Goal: Navigation & Orientation: Understand site structure

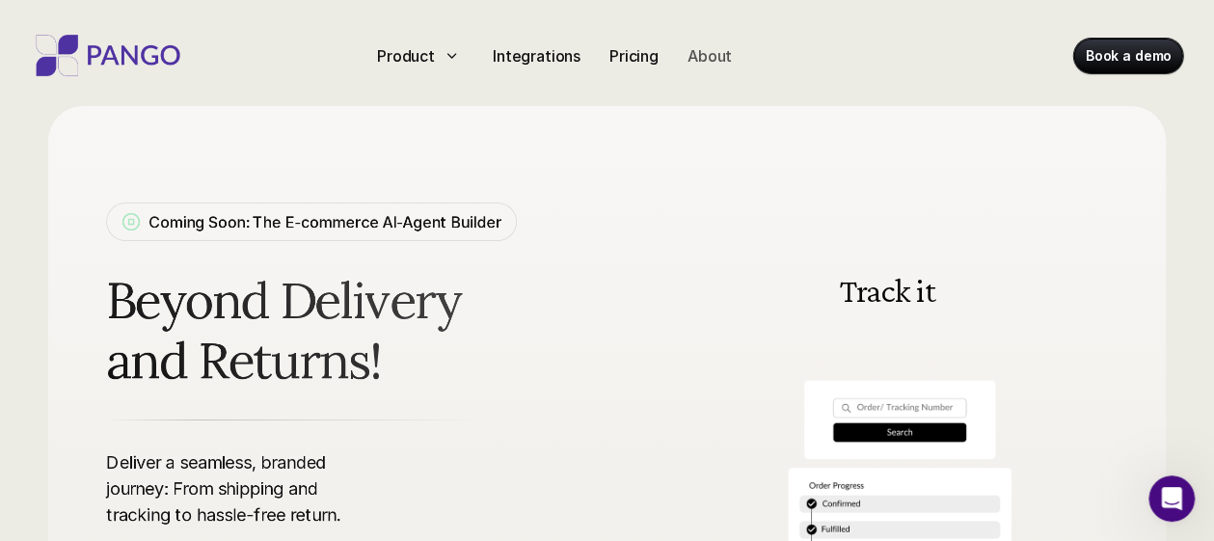
click at [705, 54] on p "About" at bounding box center [710, 55] width 44 height 23
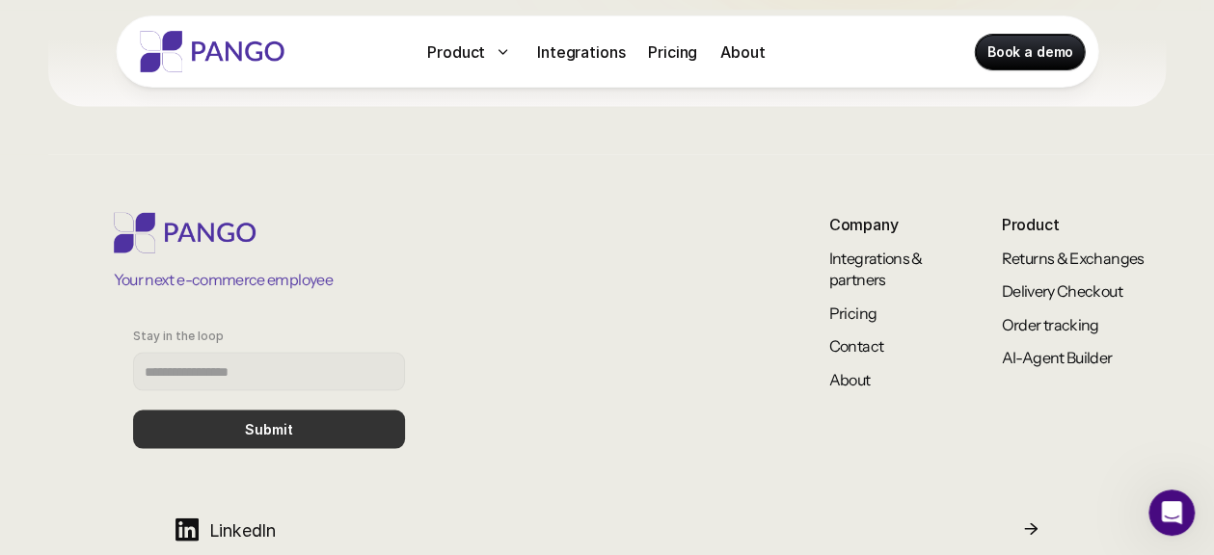
scroll to position [1814, 0]
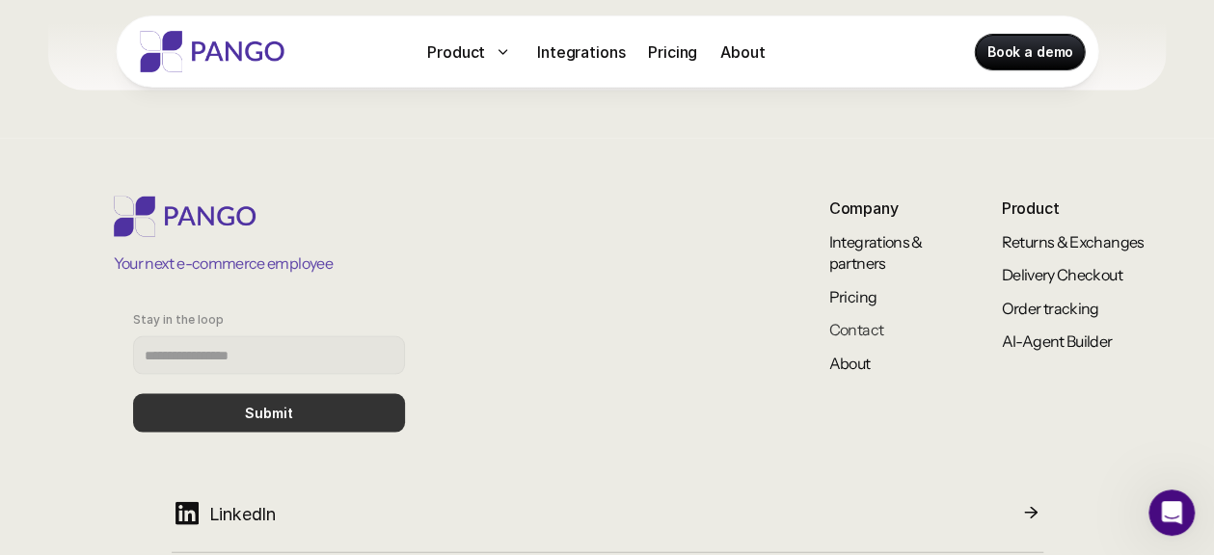
click at [839, 328] on link "Contact" at bounding box center [856, 328] width 55 height 19
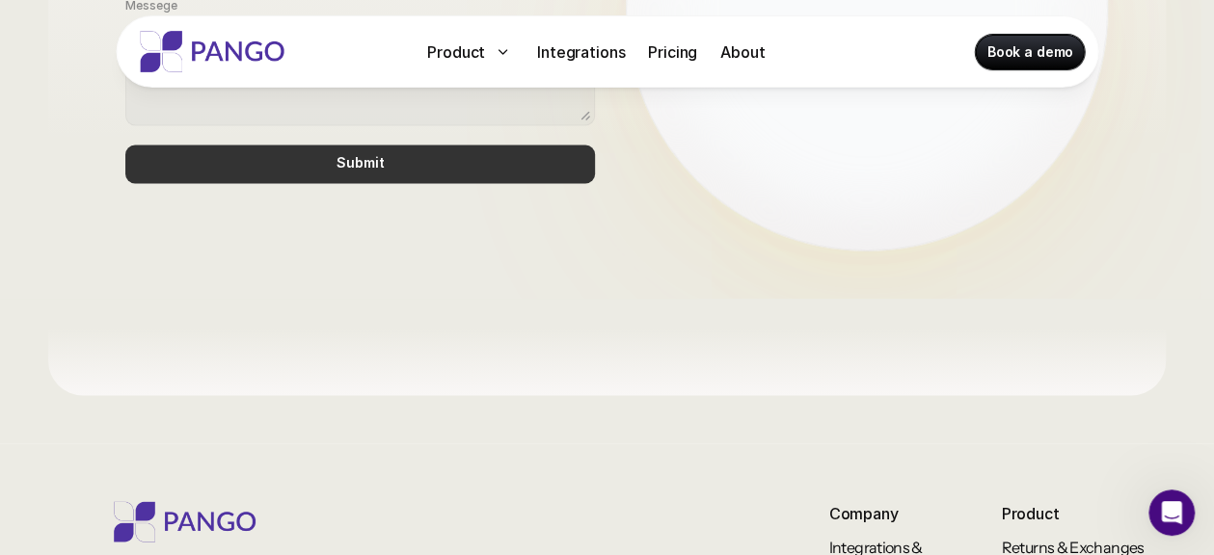
scroll to position [1910, 0]
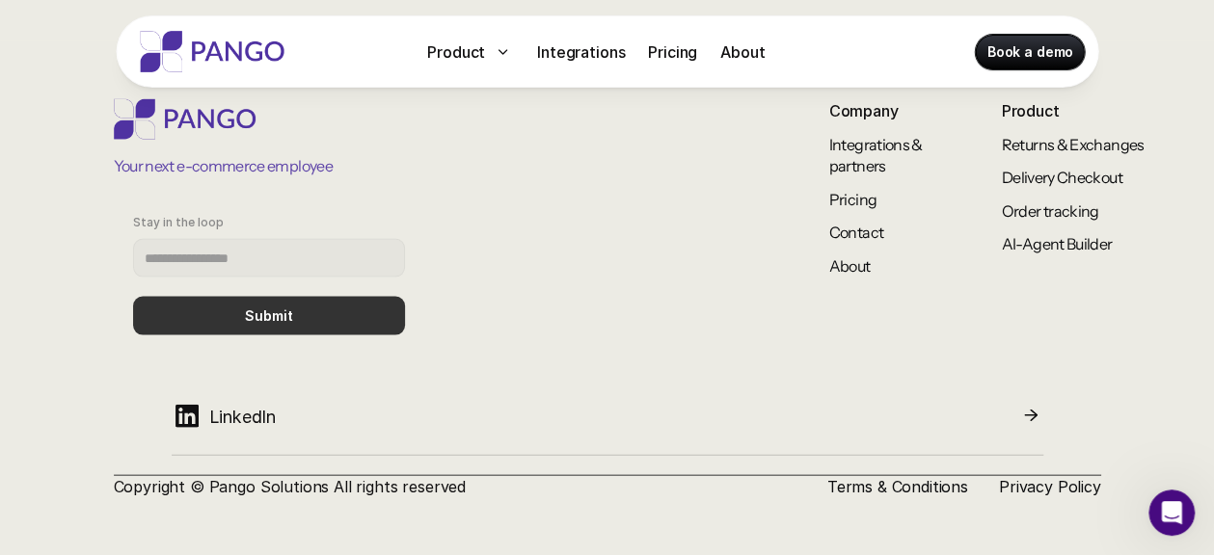
click at [857, 275] on p "About" at bounding box center [882, 266] width 106 height 21
click at [836, 265] on link "About" at bounding box center [849, 266] width 41 height 19
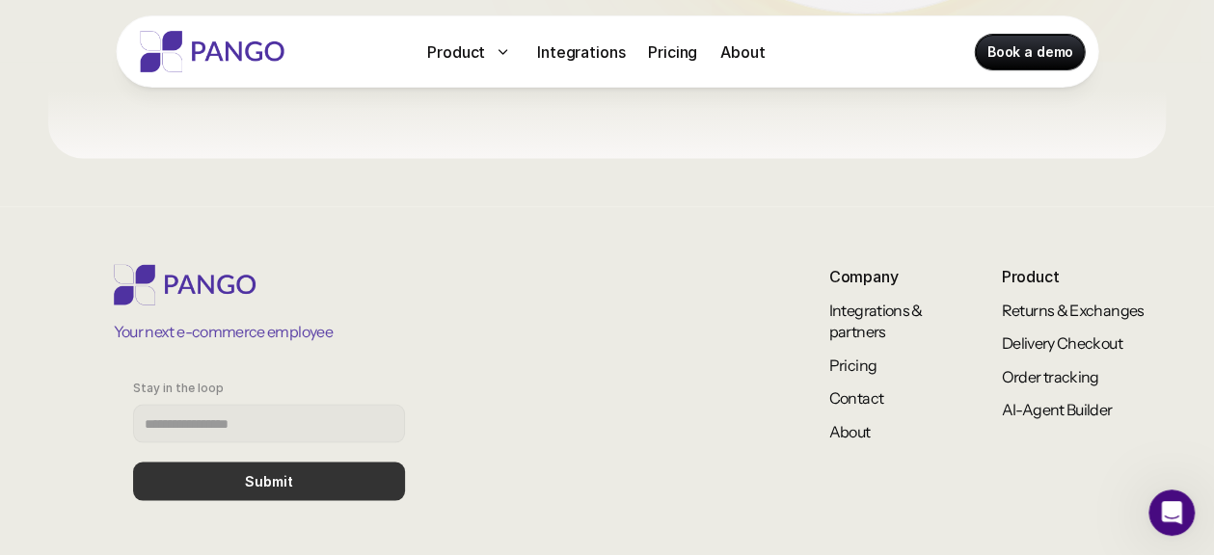
scroll to position [1910, 0]
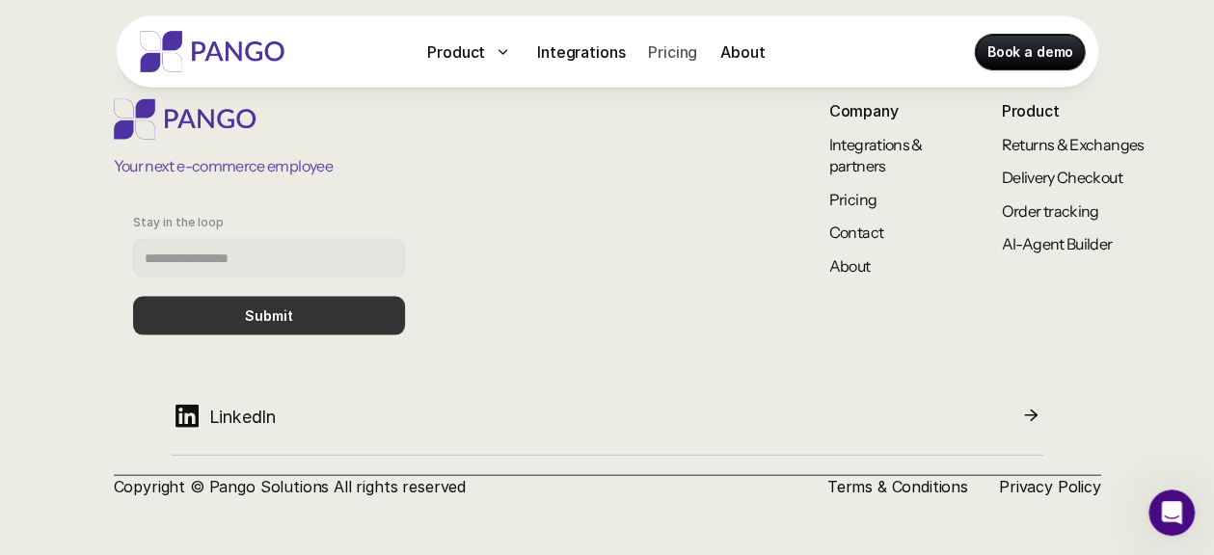
click at [657, 49] on p "Pricing" at bounding box center [672, 52] width 49 height 23
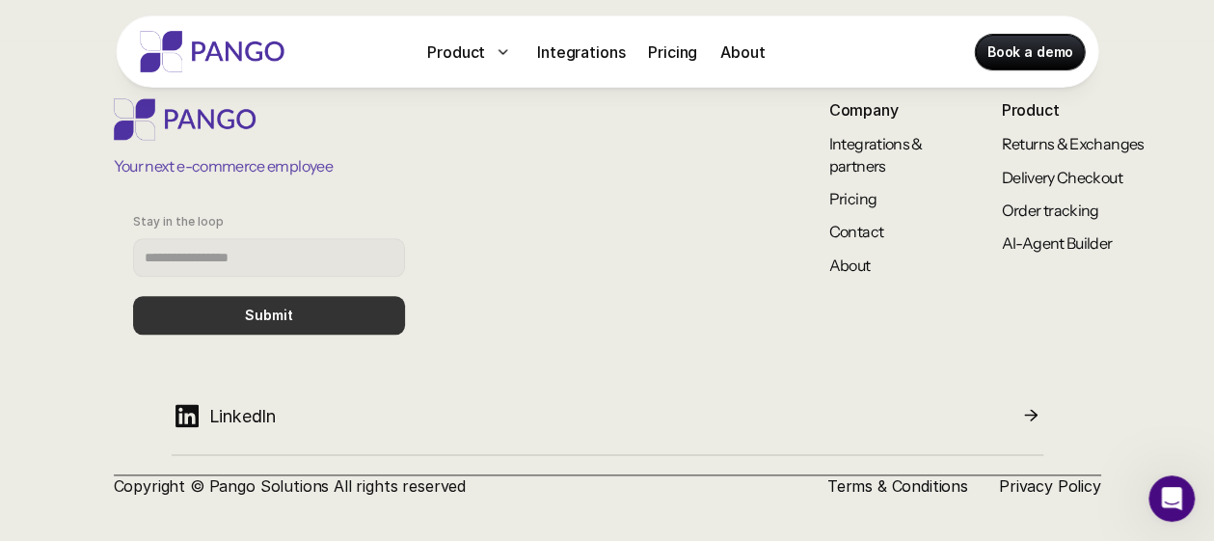
scroll to position [1010, 0]
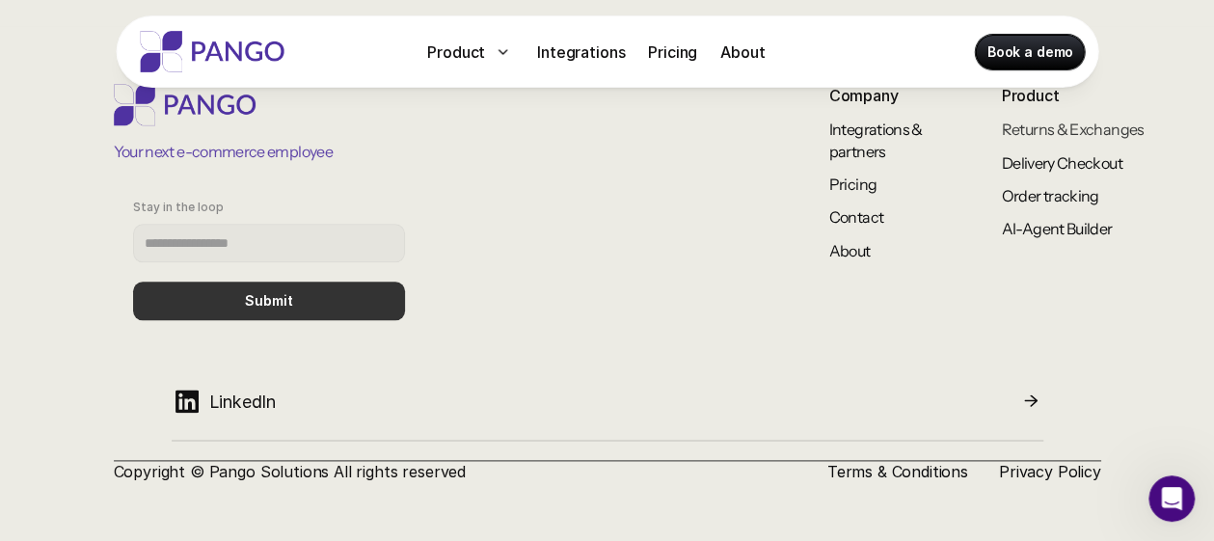
click at [1057, 131] on link "Returns & Exchanges" at bounding box center [1073, 129] width 143 height 19
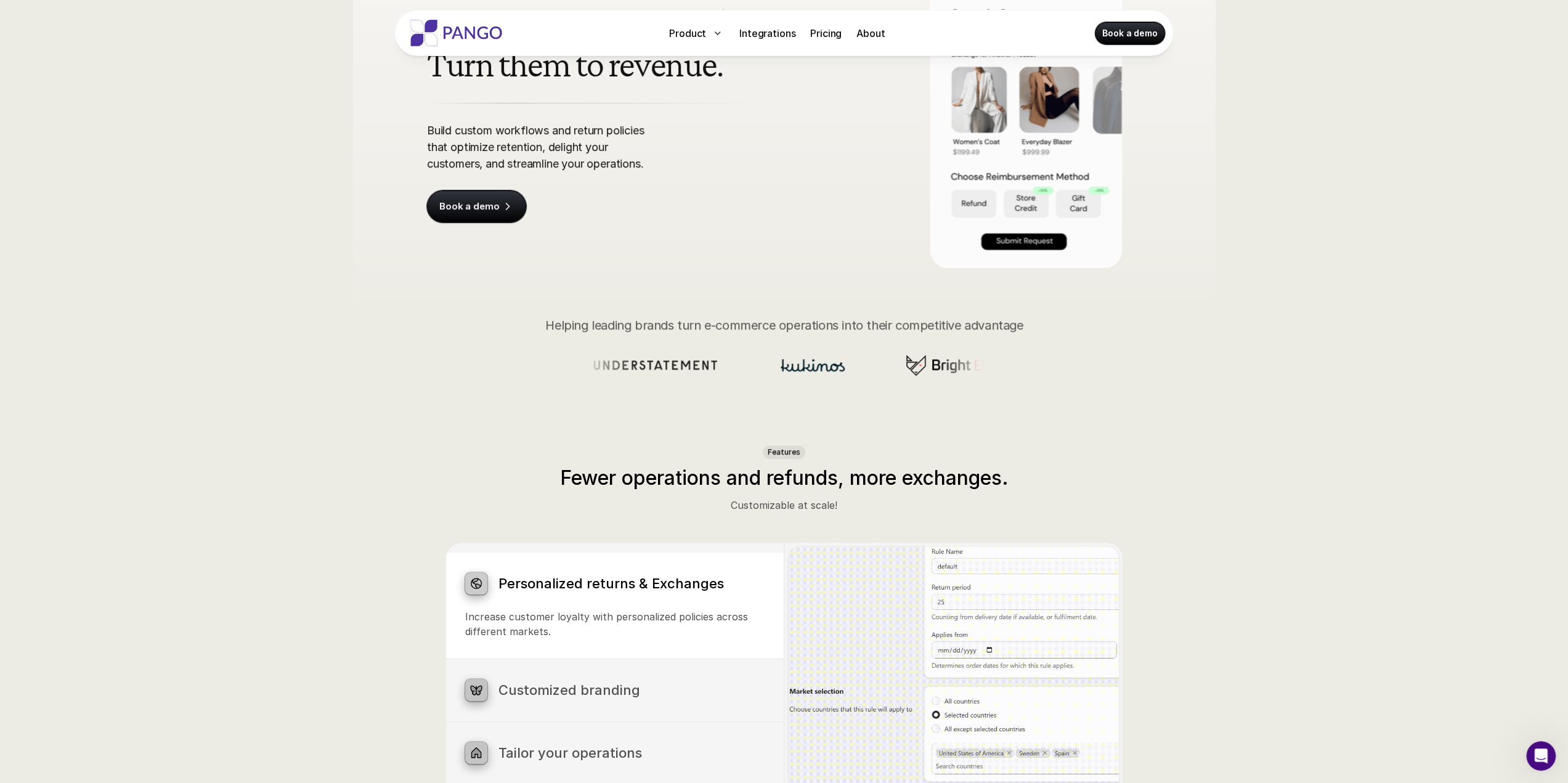
scroll to position [96, 0]
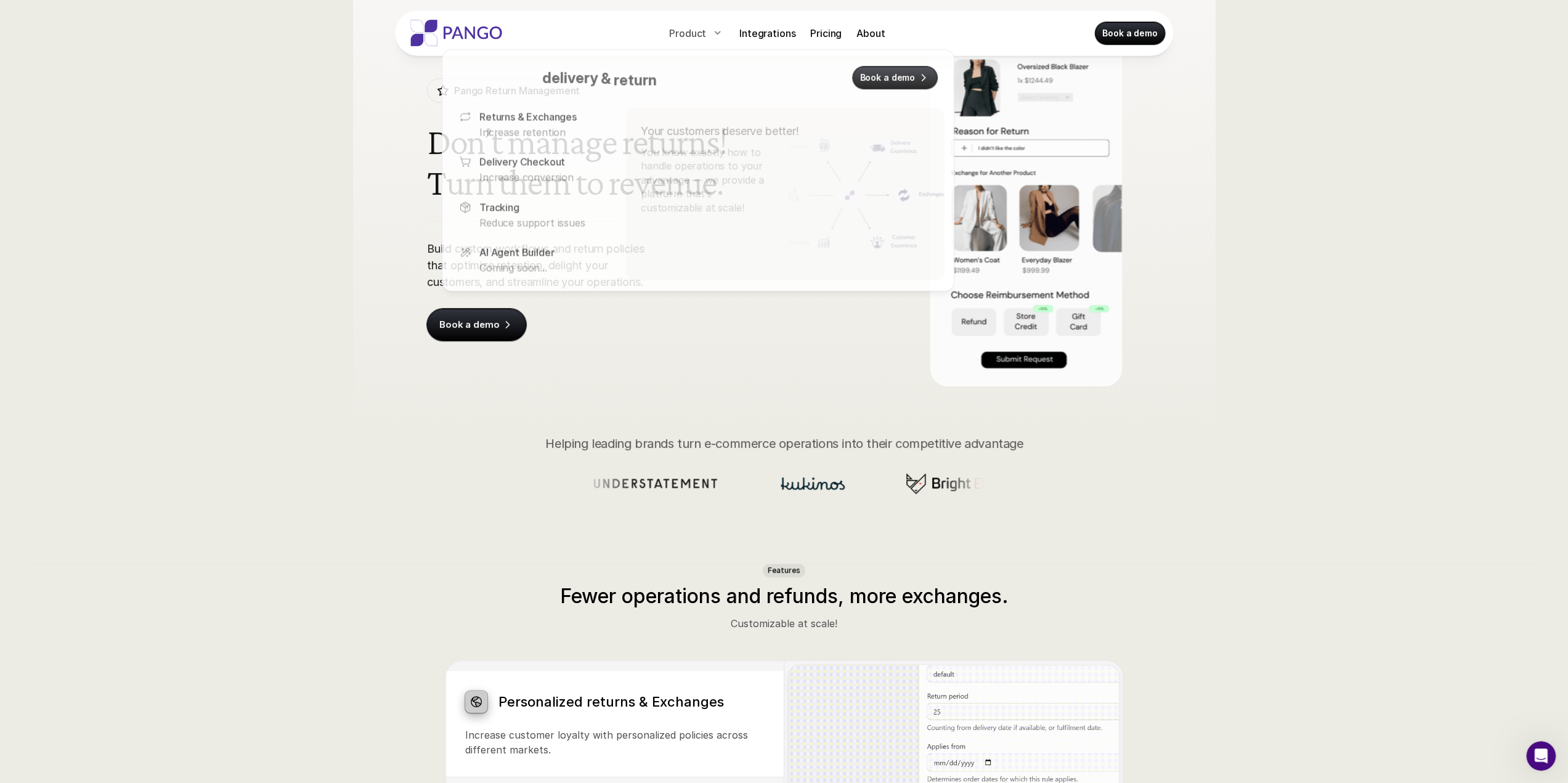
click at [718, 34] on icon at bounding box center [717, 32] width 10 height 10
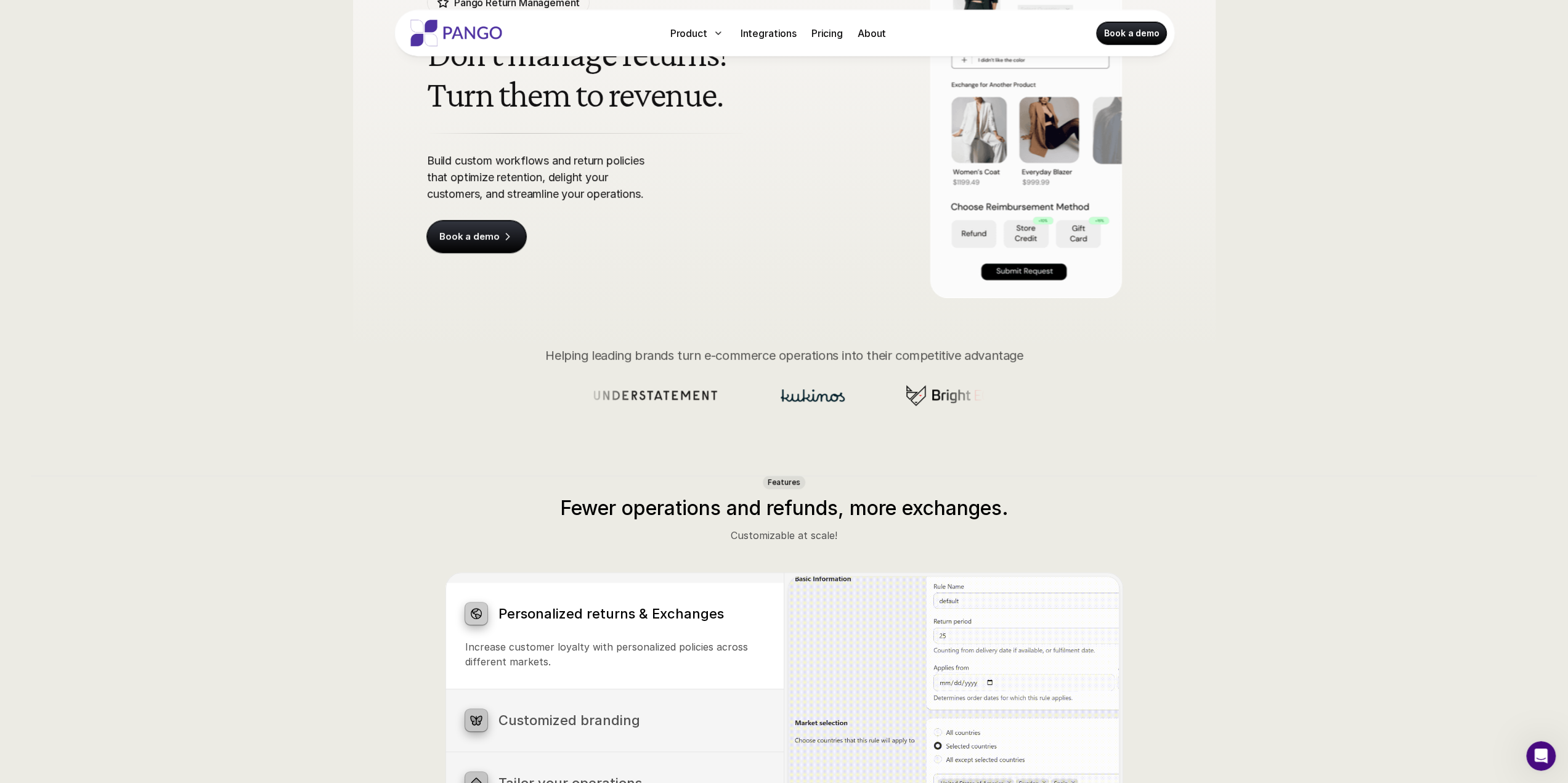
scroll to position [0, 0]
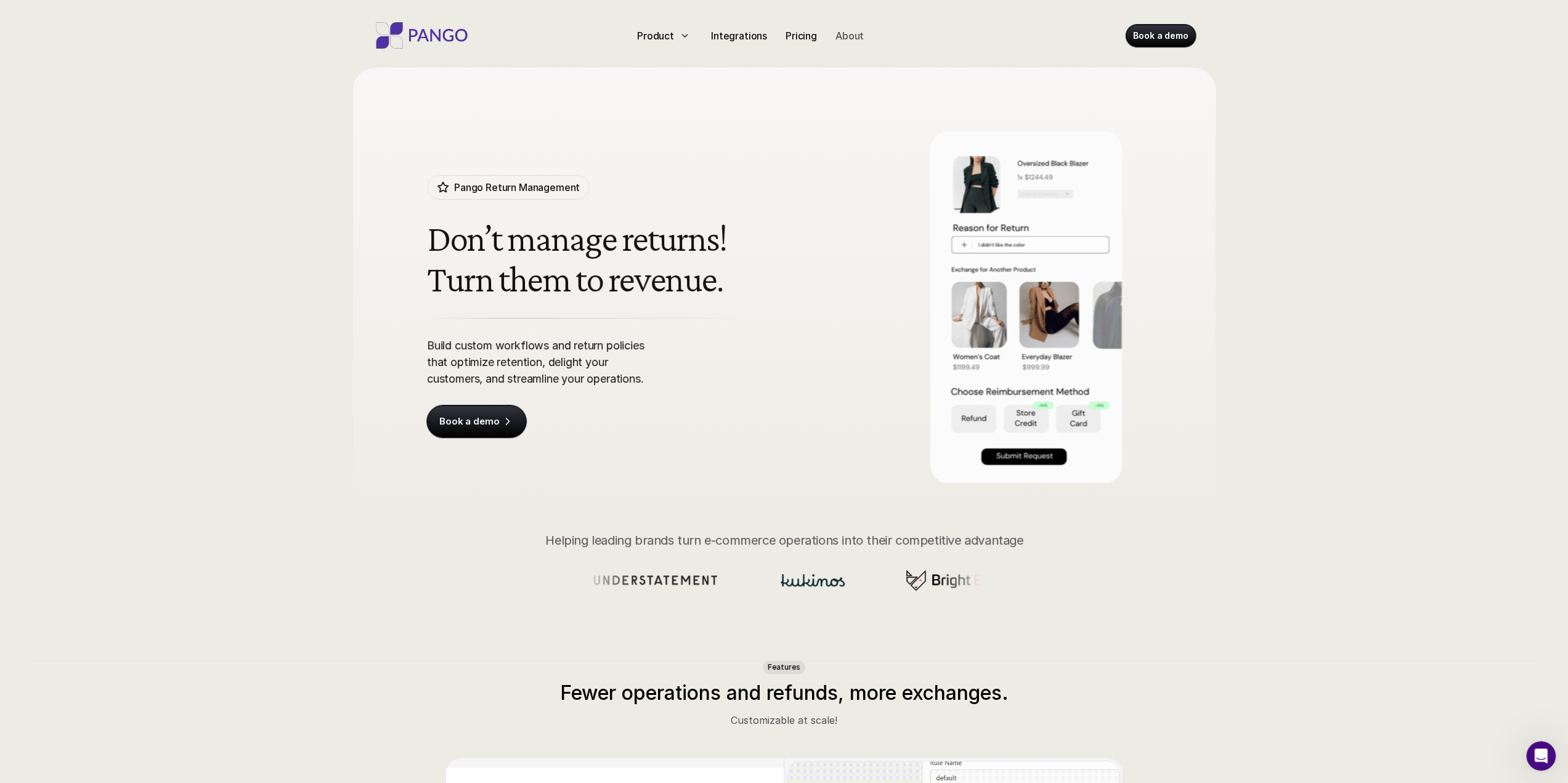
click at [850, 32] on p "About" at bounding box center [850, 35] width 28 height 15
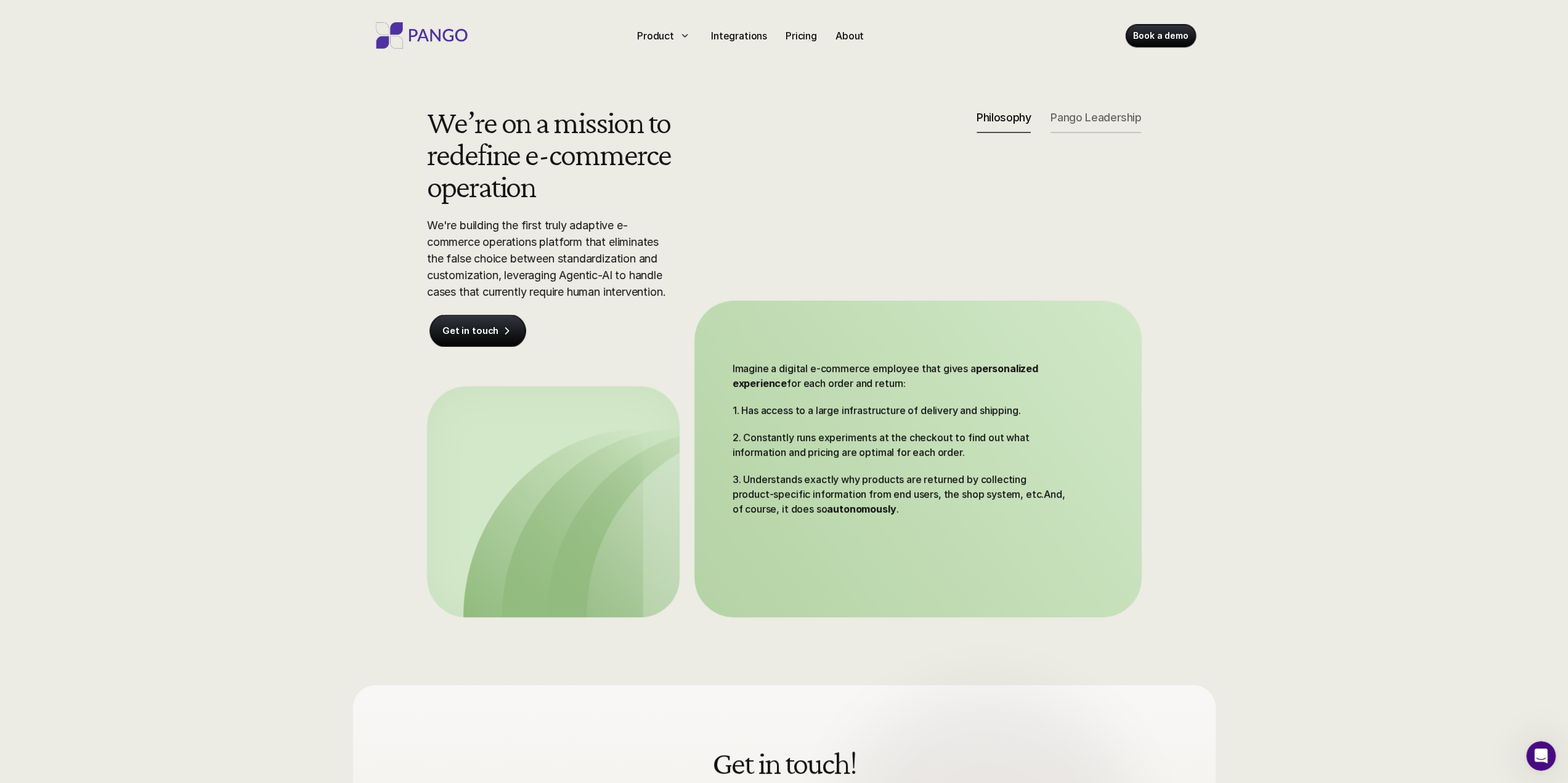
click at [1073, 118] on p "Pango Leadership" at bounding box center [1096, 118] width 91 height 13
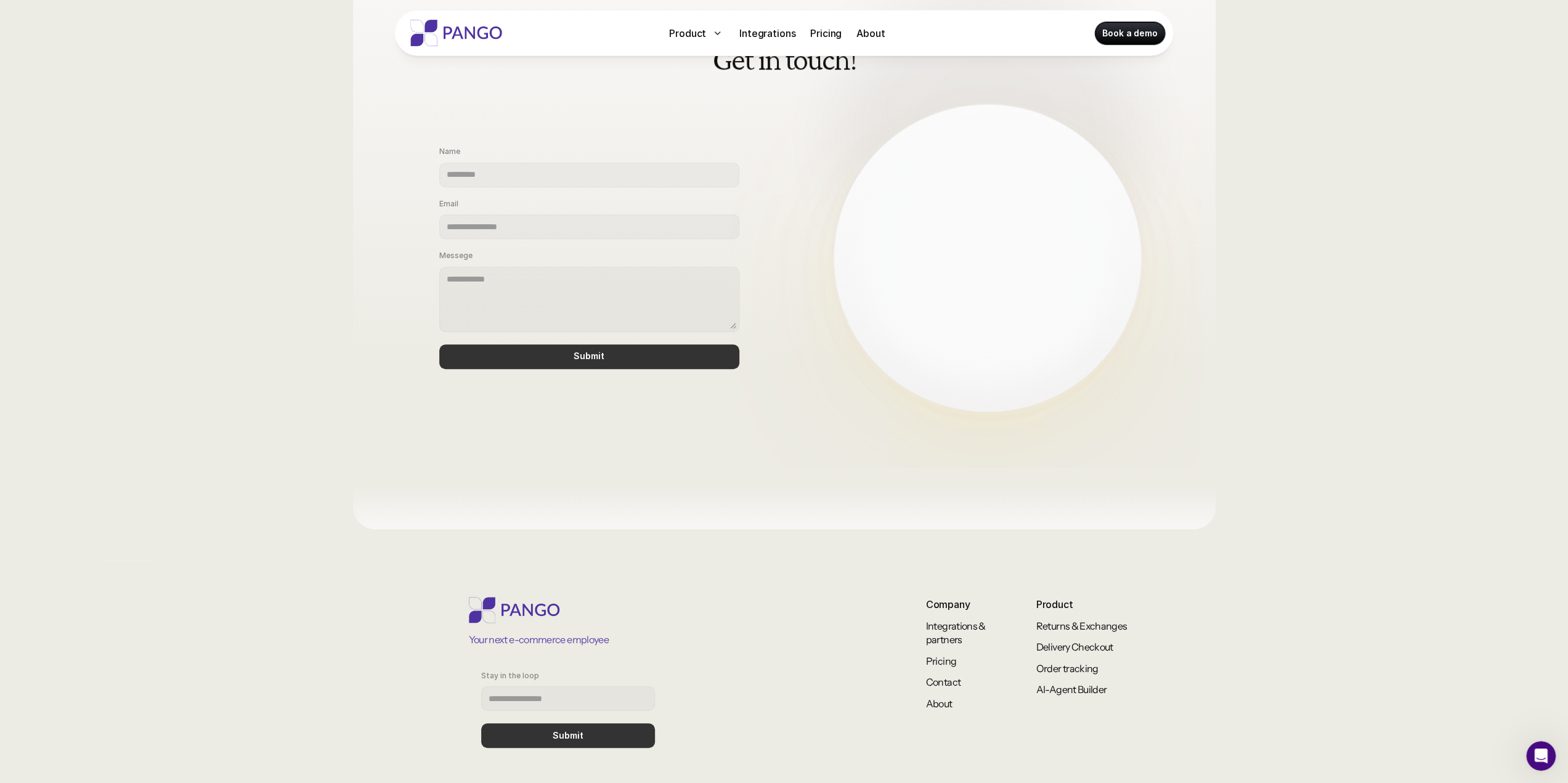
scroll to position [678, 0]
